Goal: Communication & Community: Answer question/provide support

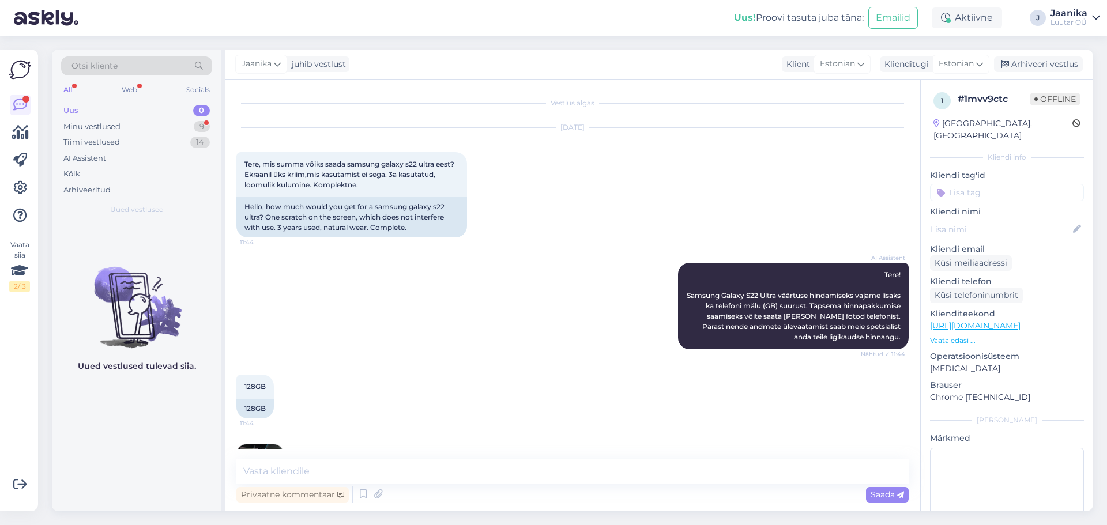
scroll to position [395, 0]
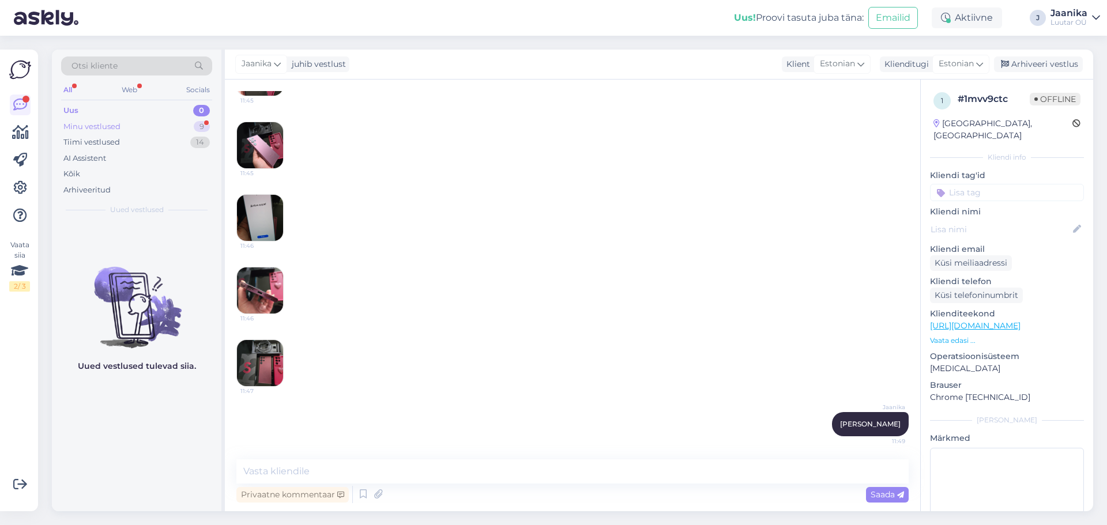
click at [100, 121] on div "Minu vestlused" at bounding box center [91, 127] width 57 height 12
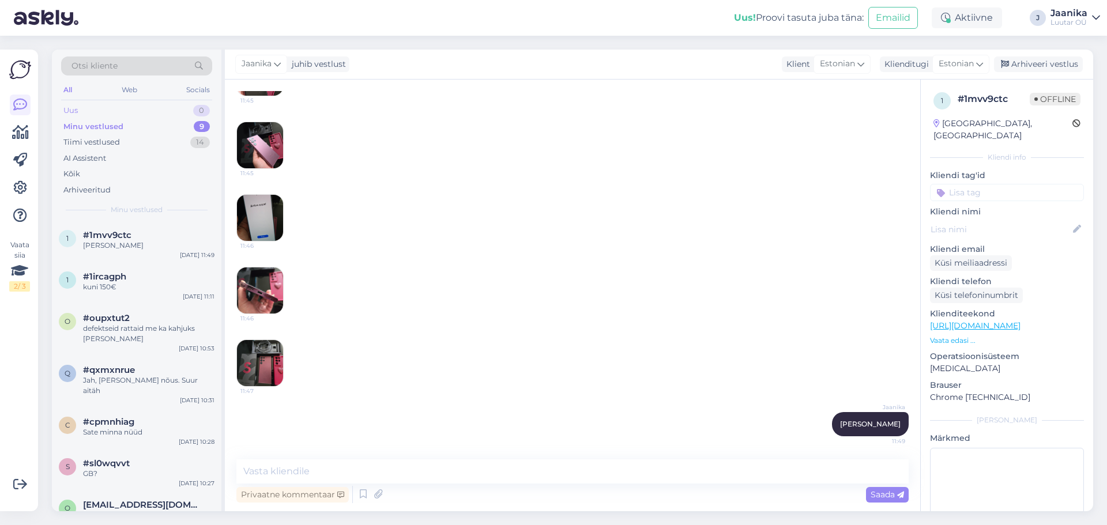
click at [96, 111] on div "Uus 0" at bounding box center [136, 111] width 151 height 16
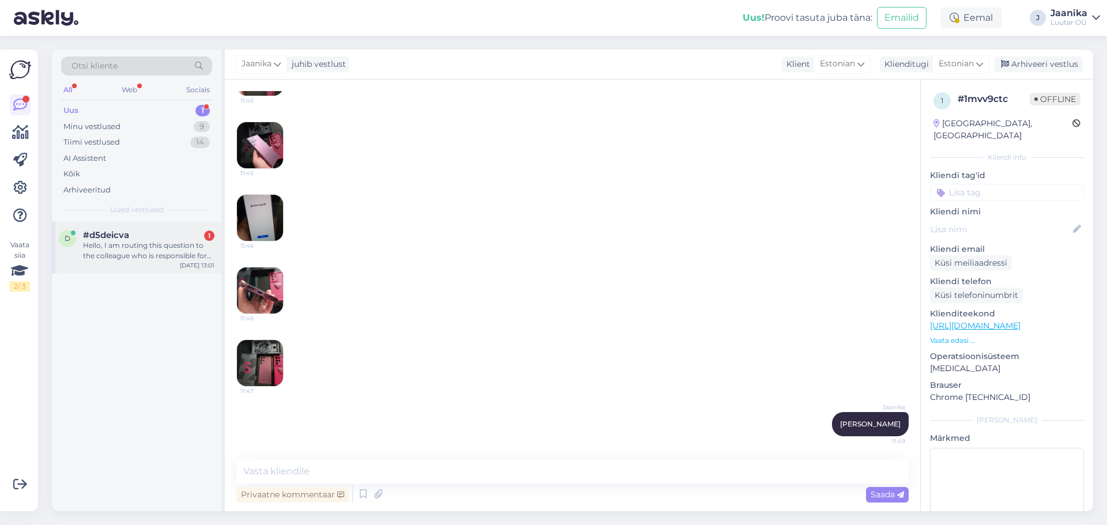
click at [111, 251] on div "Hello, I am routing this question to the colleague who is responsible for this …" at bounding box center [148, 250] width 131 height 21
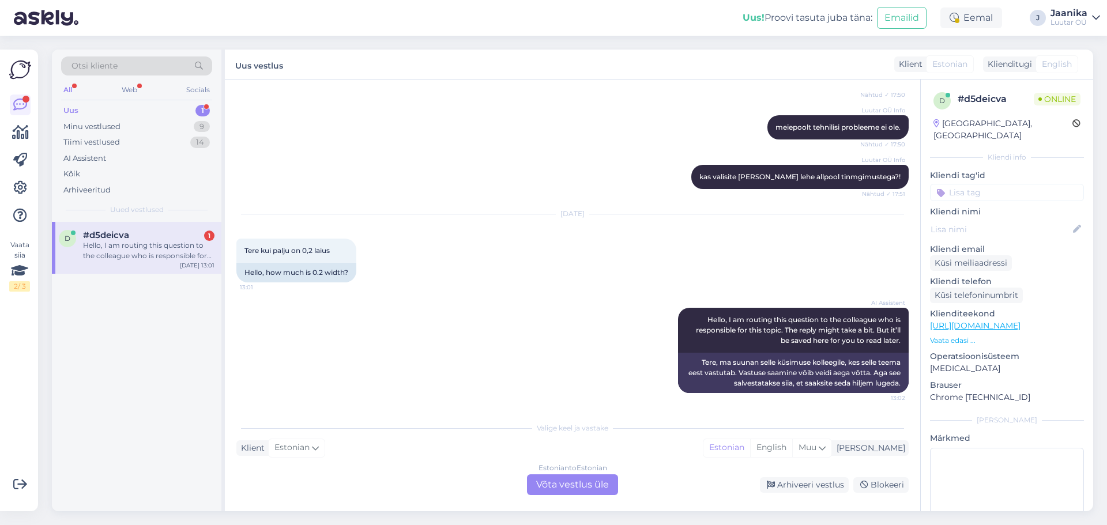
click at [551, 487] on div "Estonian to Estonian Võta vestlus üle" at bounding box center [572, 484] width 91 height 21
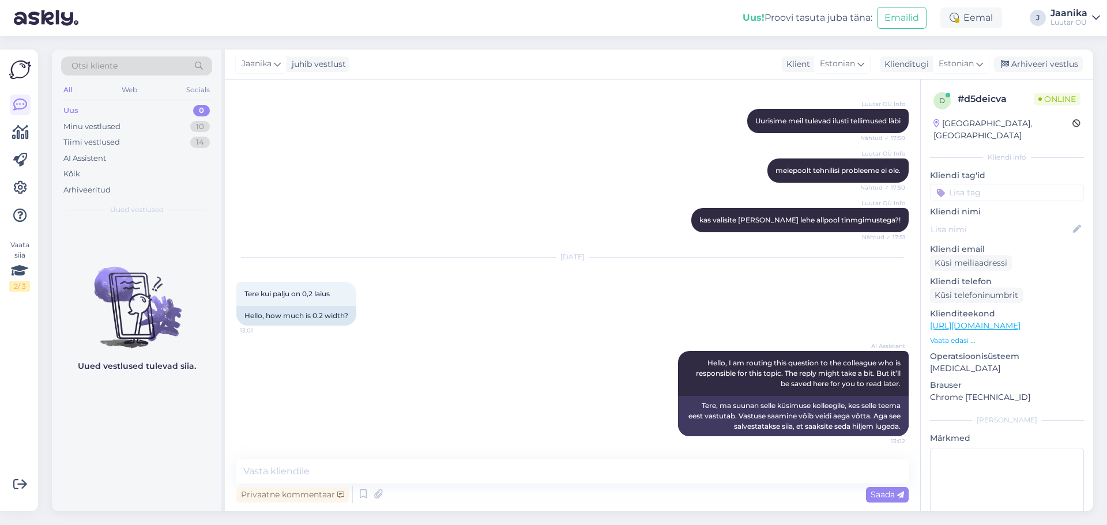
scroll to position [402, 0]
click at [389, 475] on textarea at bounding box center [572, 471] width 672 height 24
type textarea "Tere"
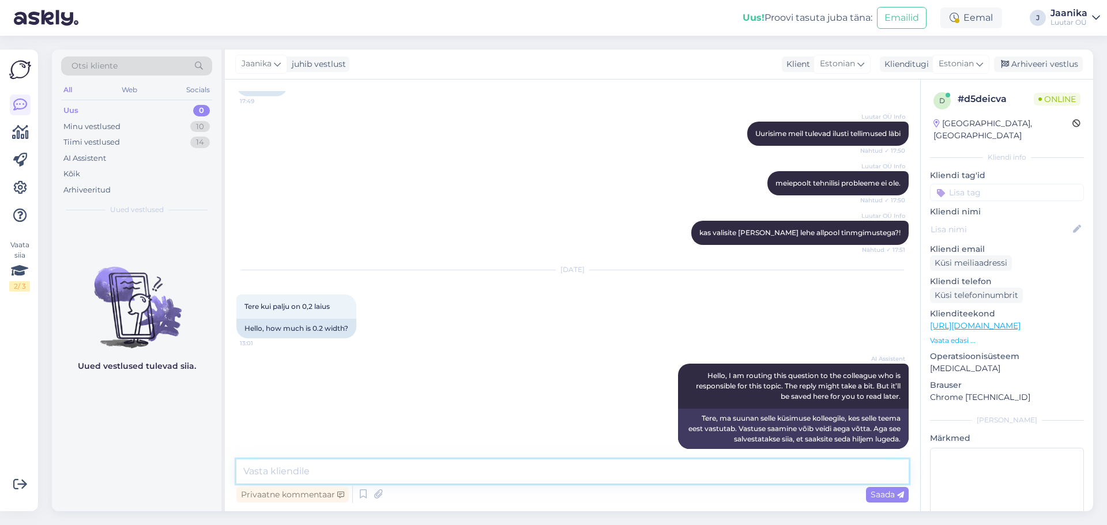
scroll to position [451, 0]
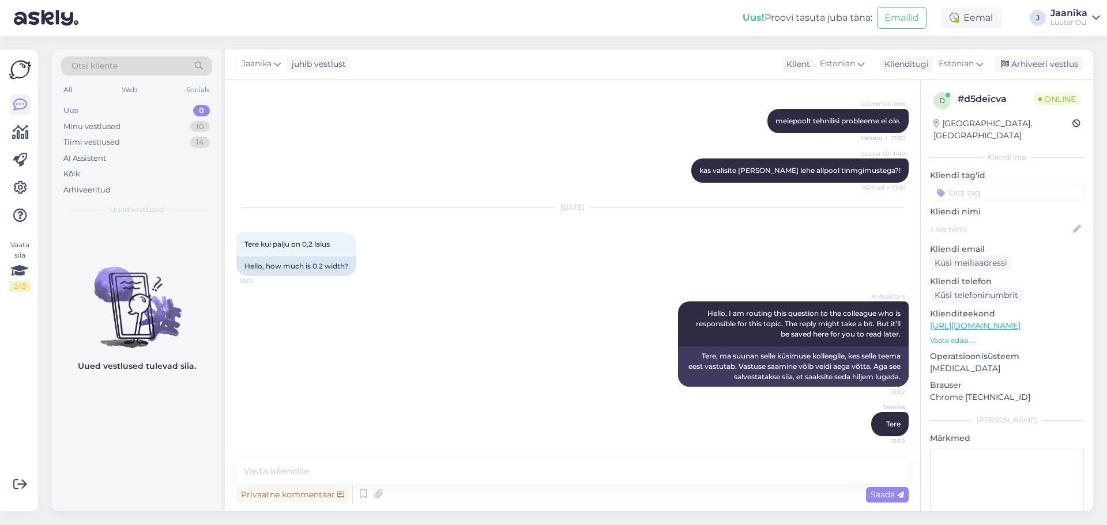
click at [994, 320] on link "[URL][DOMAIN_NAME]" at bounding box center [975, 325] width 90 height 10
click at [408, 476] on textarea at bounding box center [572, 471] width 672 height 24
type textarea "palun täpsustage küsimust"
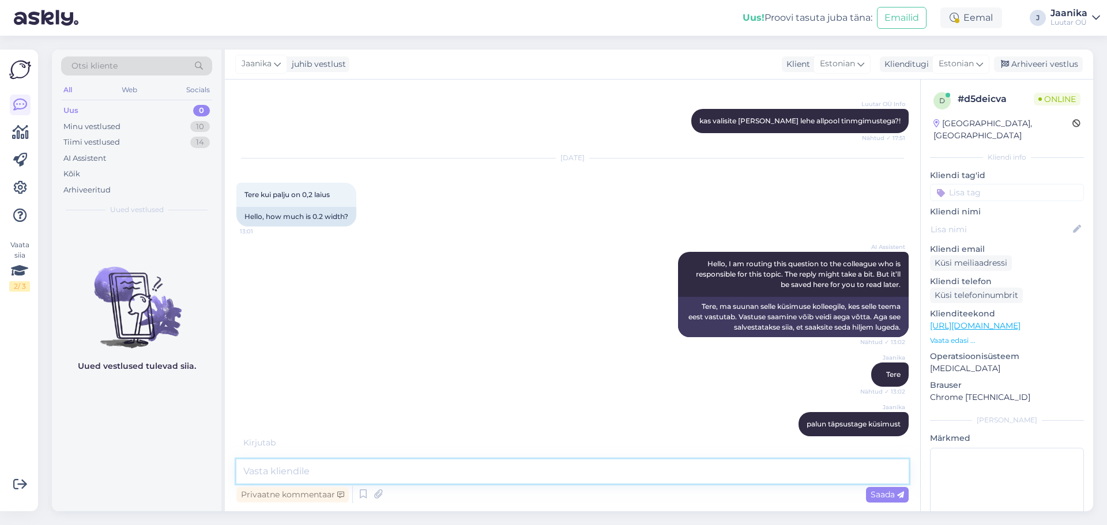
scroll to position [513, 0]
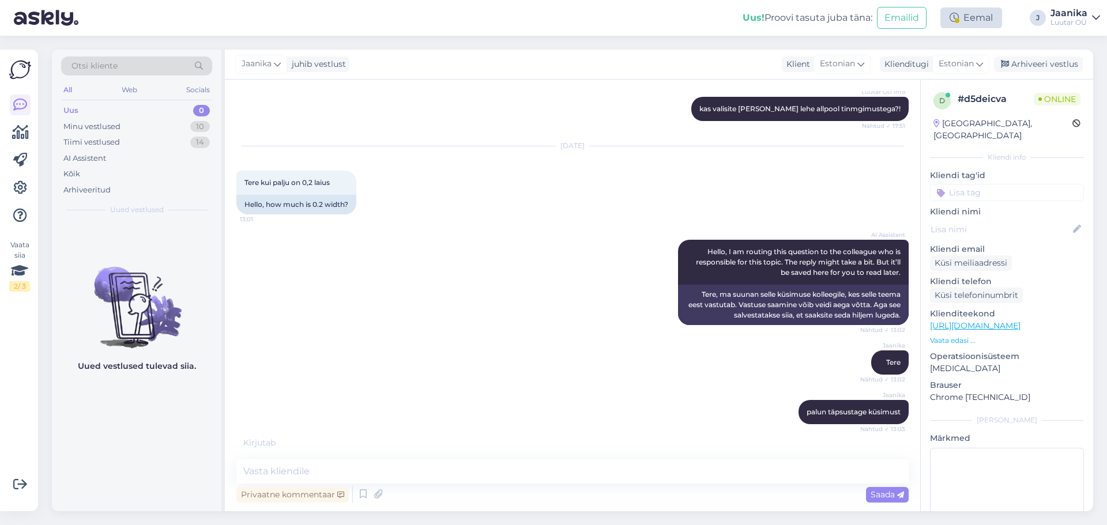
click at [962, 15] on div "Eemal" at bounding box center [971, 17] width 62 height 21
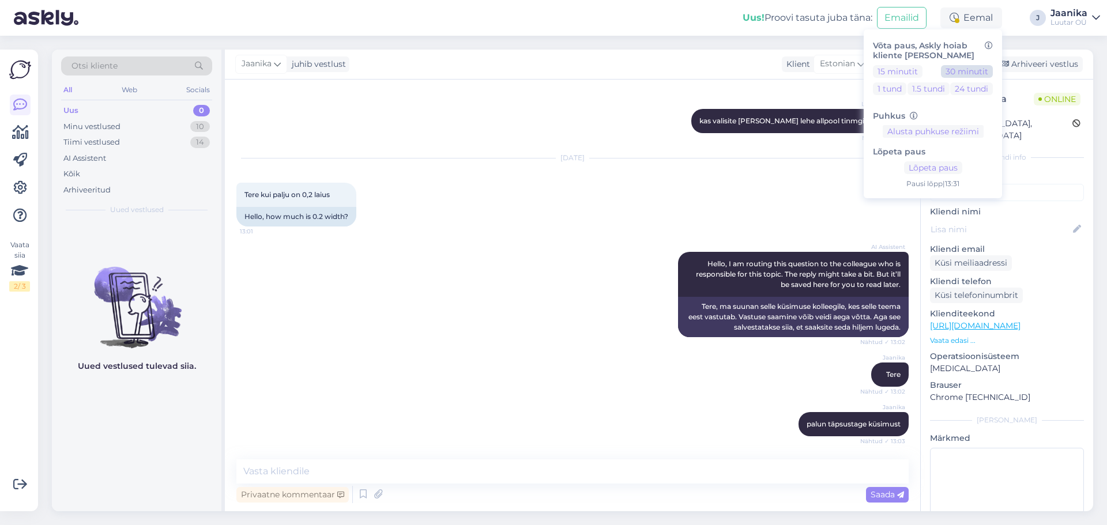
scroll to position [501, 0]
click at [933, 170] on button "Lõpeta paus" at bounding box center [933, 167] width 58 height 13
click at [622, 25] on div "Uus! Proovi tasuta [PERSON_NAME]: Emailid Aktiivne Võta paus, Askly hoiab klien…" at bounding box center [553, 18] width 1107 height 36
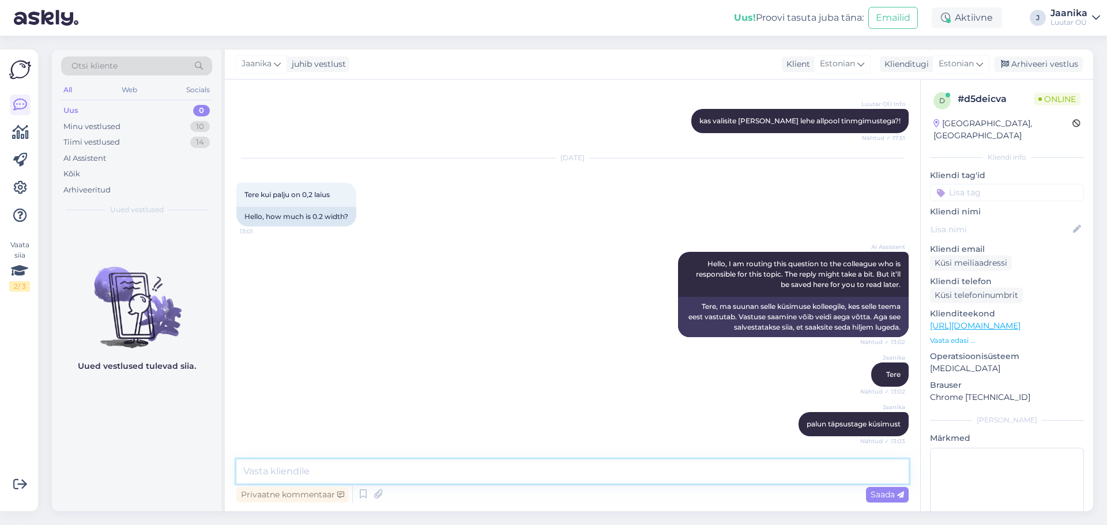
click at [281, 466] on textarea at bounding box center [572, 471] width 672 height 24
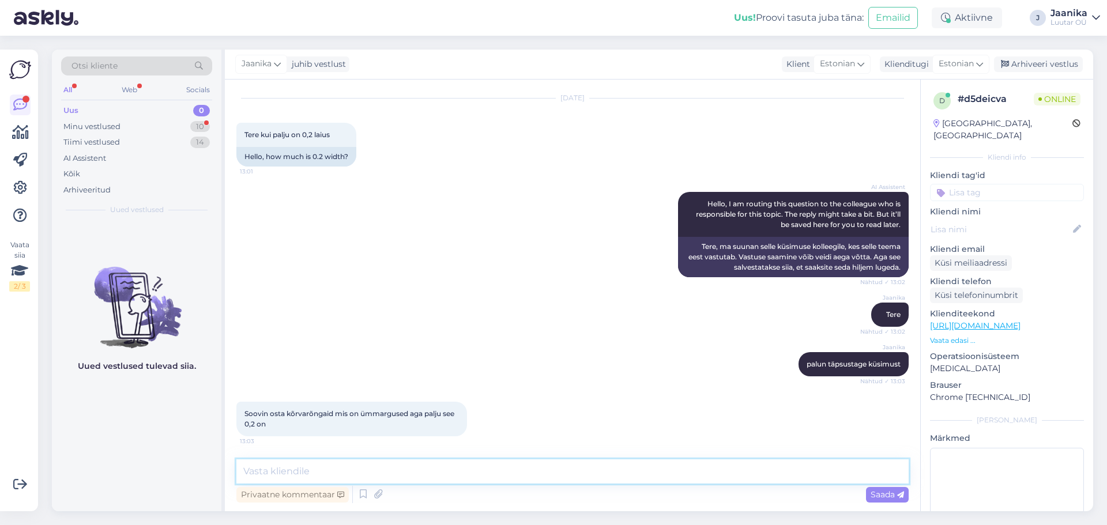
scroll to position [610, 0]
click at [359, 476] on textarea at bounding box center [572, 471] width 672 height 24
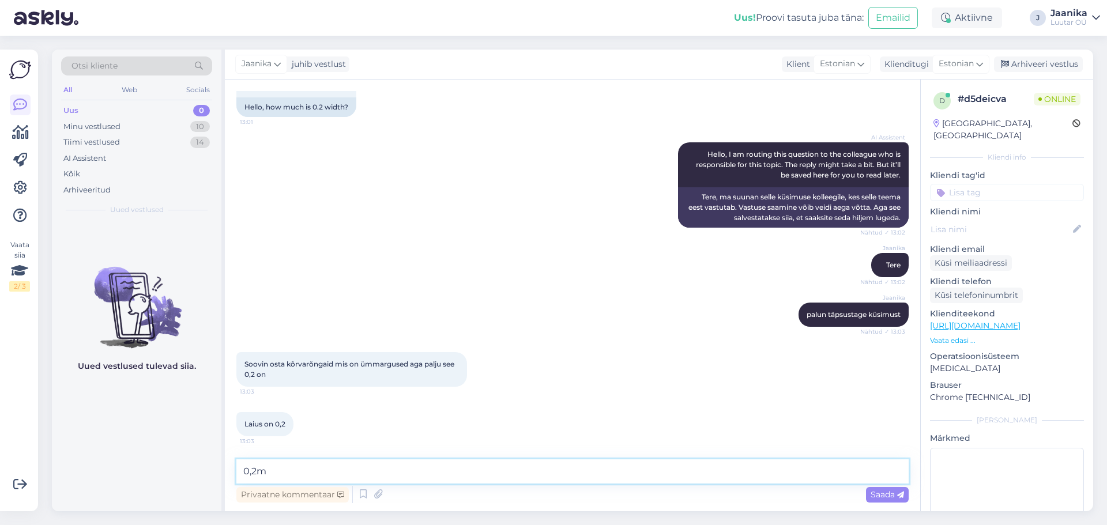
type textarea "0,2mm"
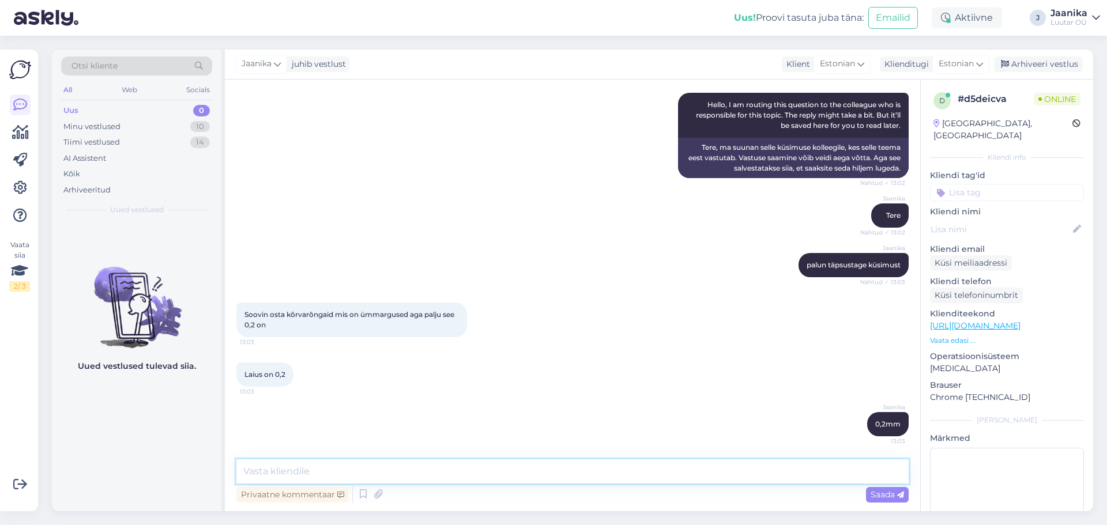
click at [373, 467] on textarea at bounding box center [572, 471] width 672 height 24
type textarea "tootekaardil kenasti kirjas"
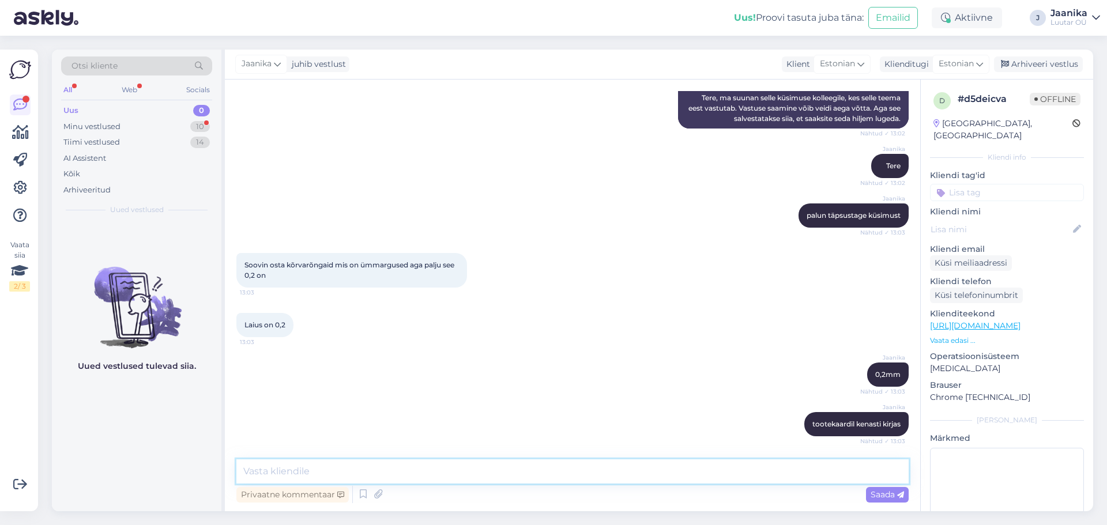
scroll to position [759, 0]
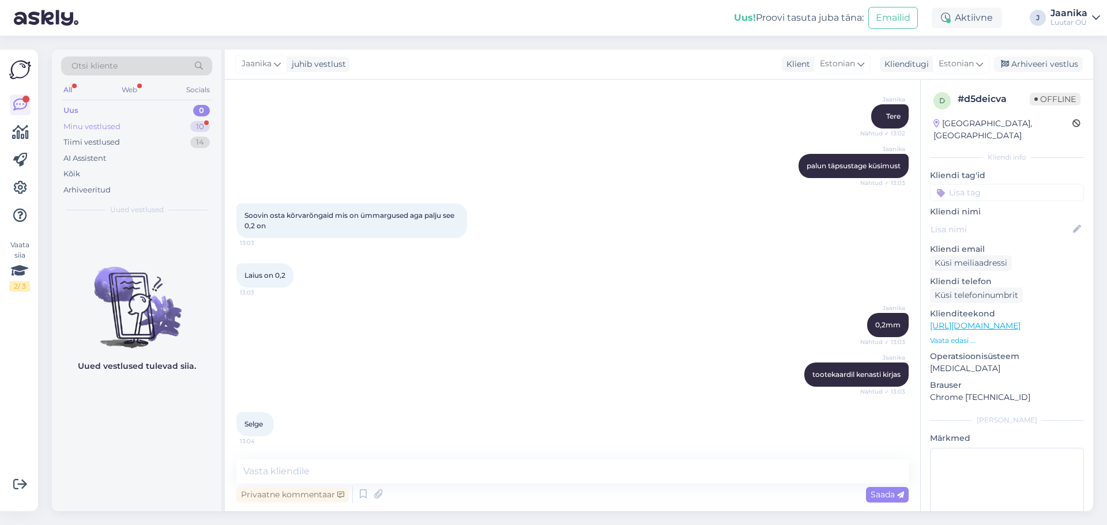
click at [81, 123] on div "Minu vestlused" at bounding box center [91, 127] width 57 height 12
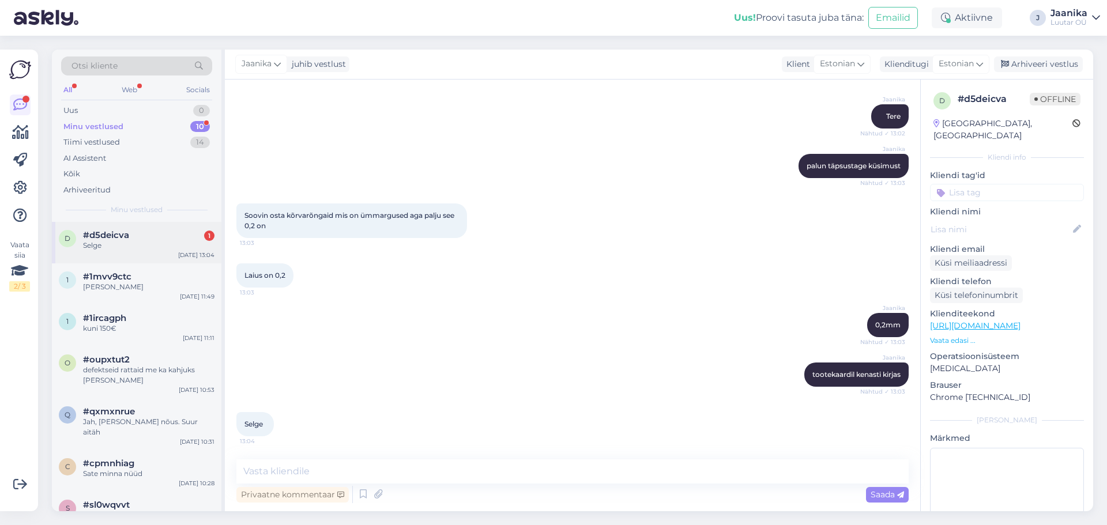
click at [111, 243] on div "Selge" at bounding box center [148, 245] width 131 height 10
click at [118, 111] on div "Uus 1" at bounding box center [136, 111] width 151 height 16
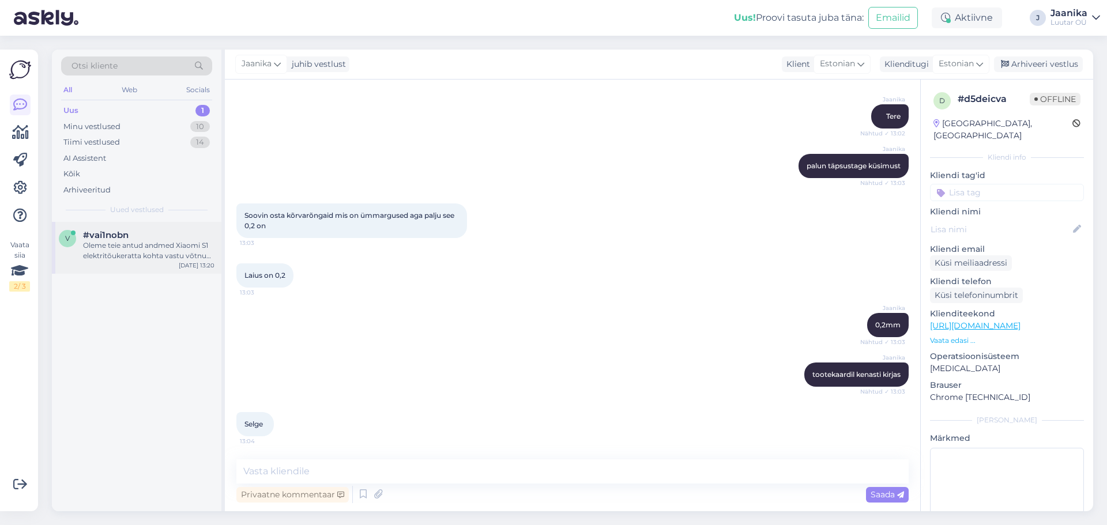
click at [144, 231] on div "#vai1nobn" at bounding box center [148, 235] width 131 height 10
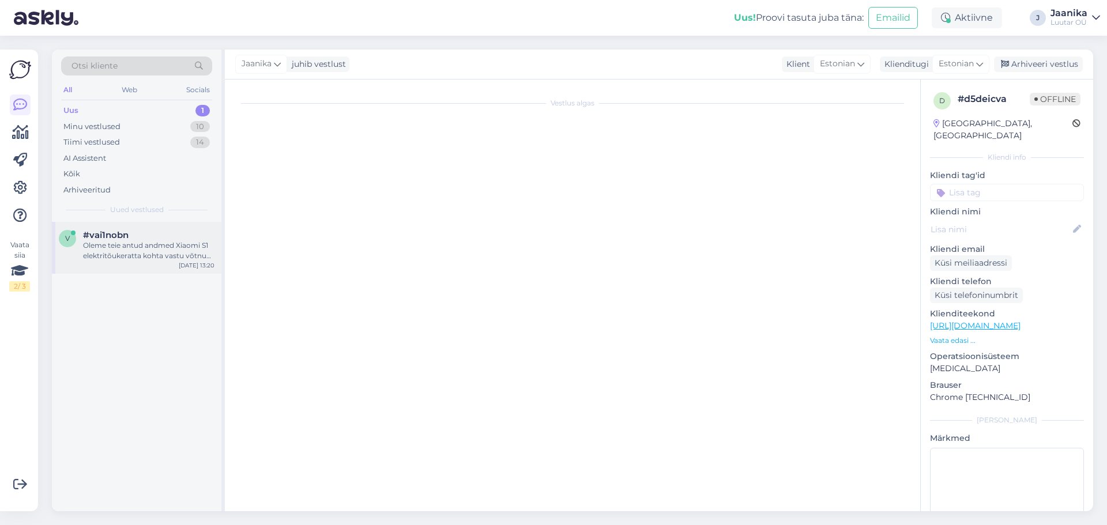
scroll to position [158, 0]
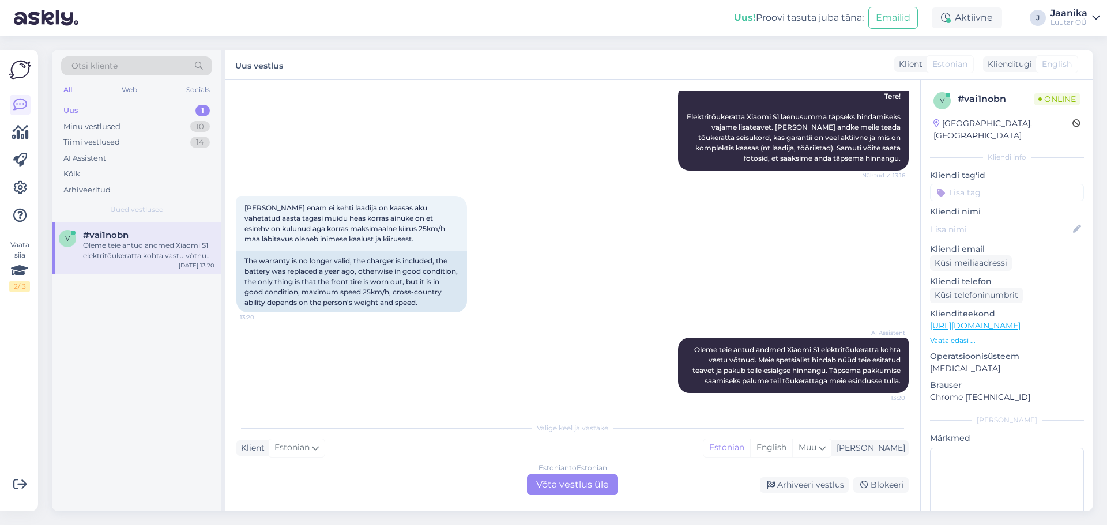
click at [575, 486] on div "Estonian to Estonian Võta vestlus üle" at bounding box center [572, 484] width 91 height 21
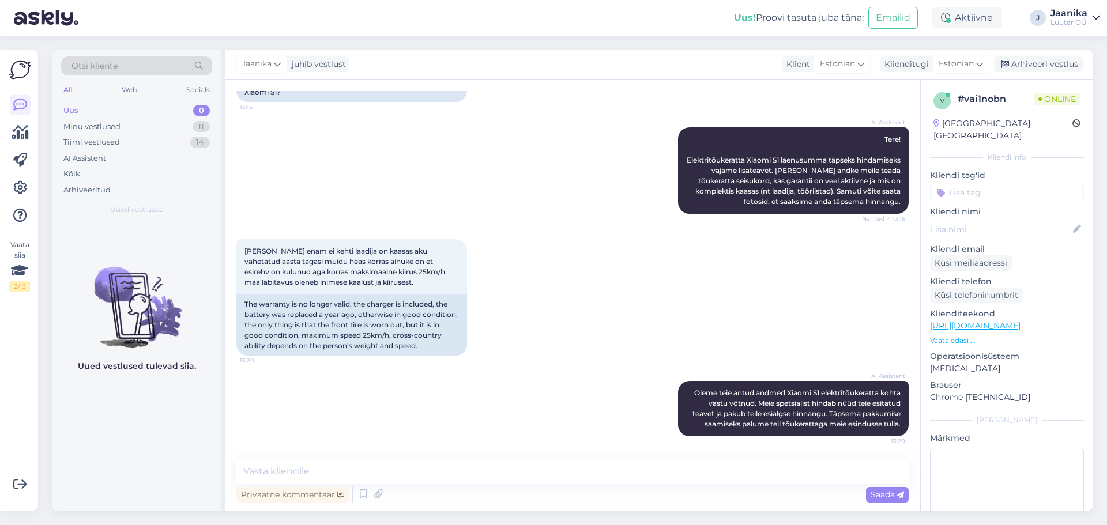
scroll to position [0, 0]
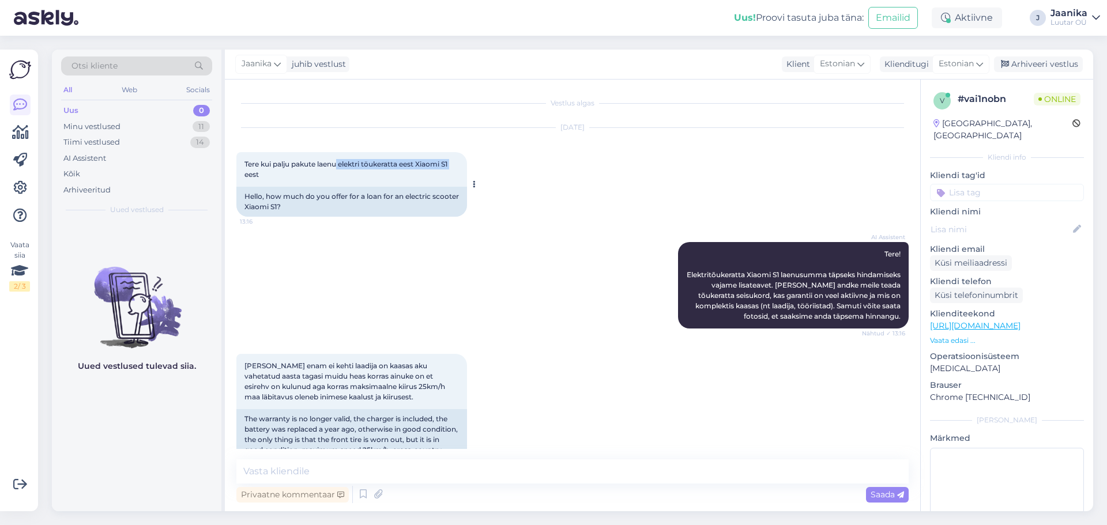
drag, startPoint x: 340, startPoint y: 163, endPoint x: 459, endPoint y: 166, distance: 118.8
click at [459, 166] on div "Tere kui palju pakute laenu elektri töukeratta eest Xiaomi S1 eest 13:16" at bounding box center [351, 169] width 231 height 35
copy span "elektri töukeratta eest Xiaomi S1"
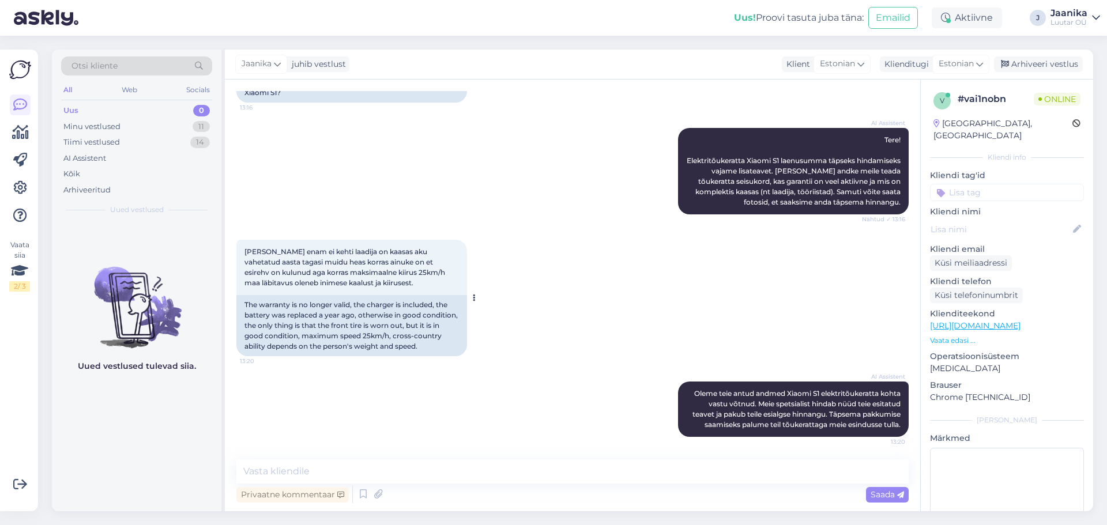
scroll to position [115, 0]
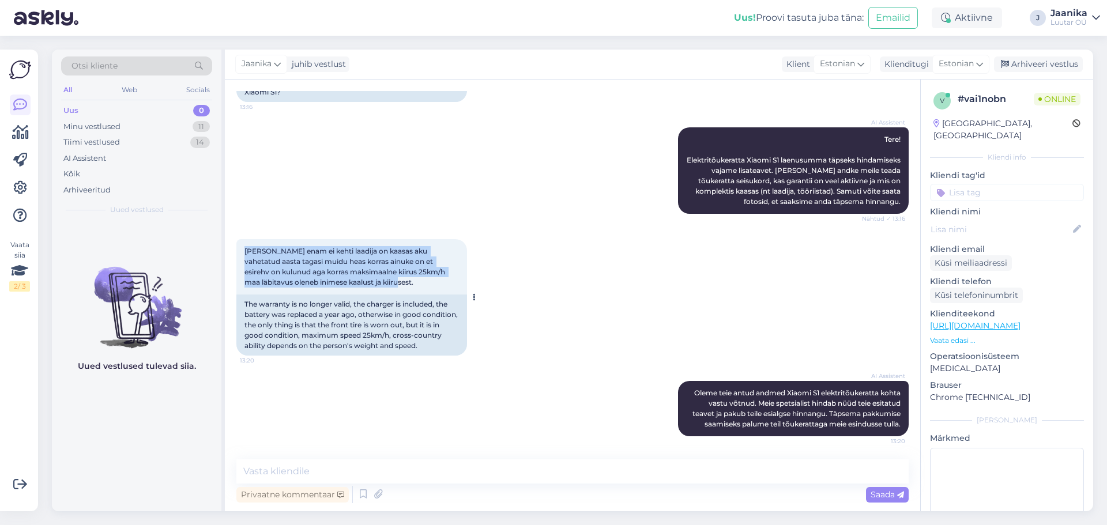
drag, startPoint x: 243, startPoint y: 250, endPoint x: 344, endPoint y: 290, distance: 109.4
click at [344, 290] on div "[PERSON_NAME] enam ei kehti laadija on kaasas aku vahetatud aasta tagasi muidu …" at bounding box center [351, 266] width 231 height 55
copy span "[PERSON_NAME] enam ei kehti laadija on kaasas aku vahetatud aasta tagasi muidu …"
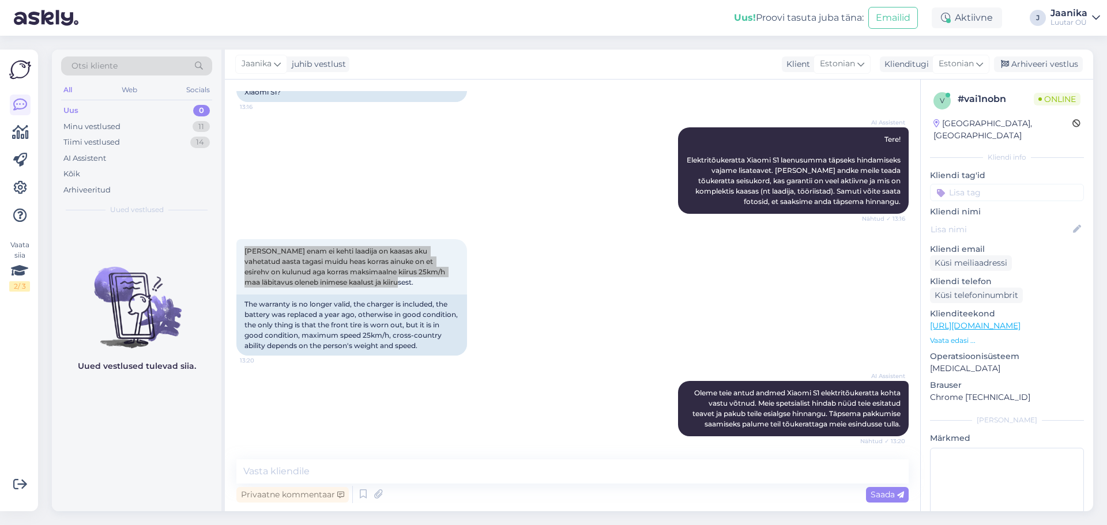
scroll to position [164, 0]
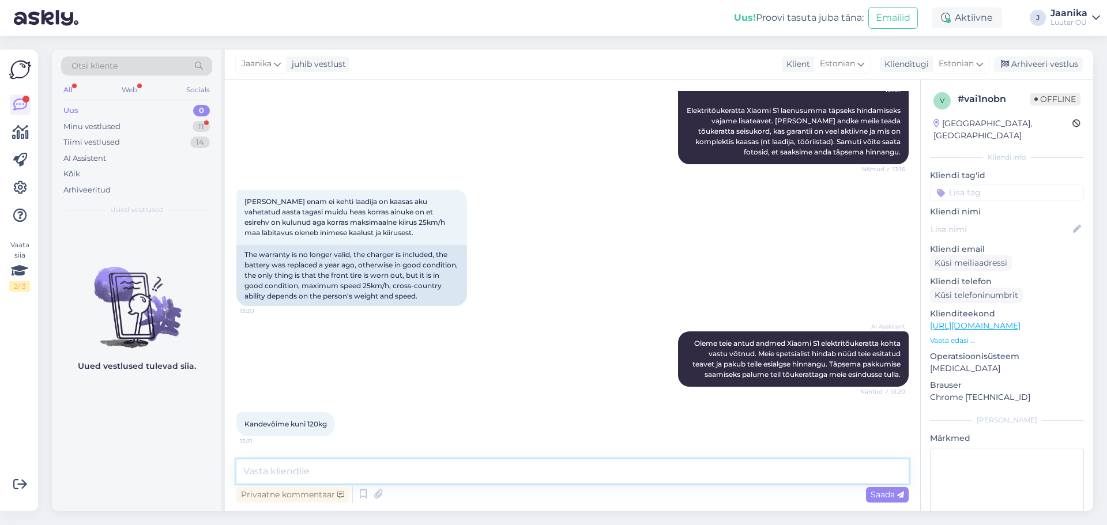
click at [329, 466] on textarea at bounding box center [572, 471] width 672 height 24
type textarea "[PERSON_NAME]"
